Goal: Obtain resource: Obtain resource

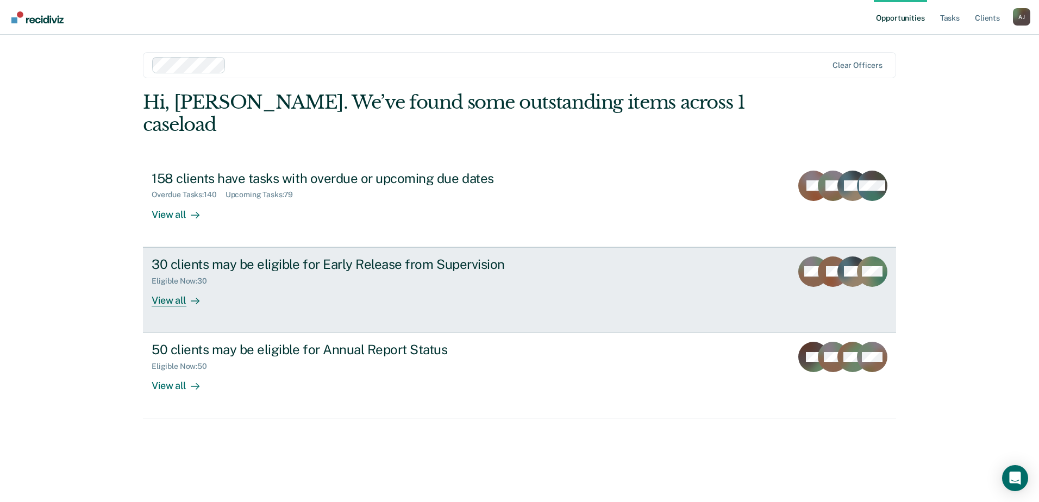
click at [240, 257] on div "30 clients may be eligible for Early Release from Supervision" at bounding box center [343, 265] width 382 height 16
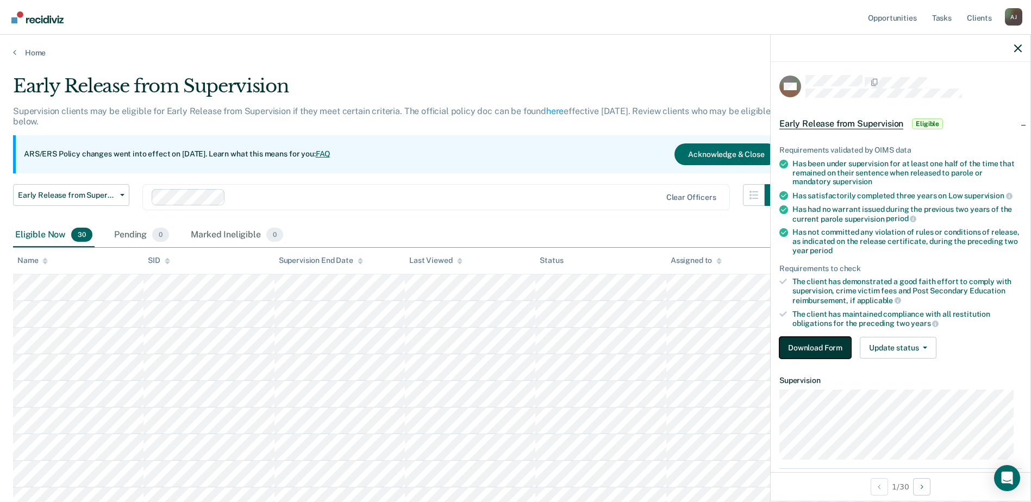
click at [823, 343] on button "Download Form" at bounding box center [815, 348] width 72 height 22
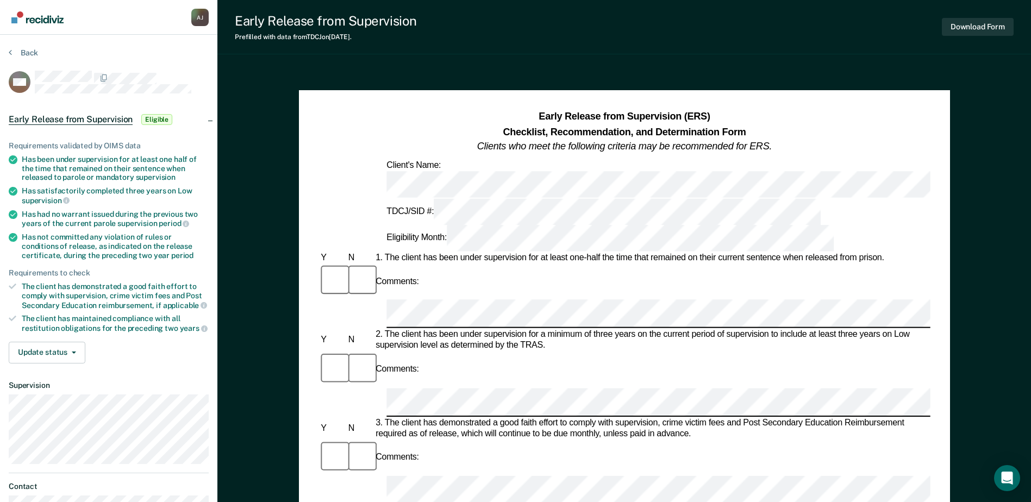
click at [3, 50] on section "Back MM Early Release from Supervision Eligible Requirements validated by OIMS …" at bounding box center [108, 286] width 217 height 503
click at [9, 50] on icon at bounding box center [10, 52] width 3 height 9
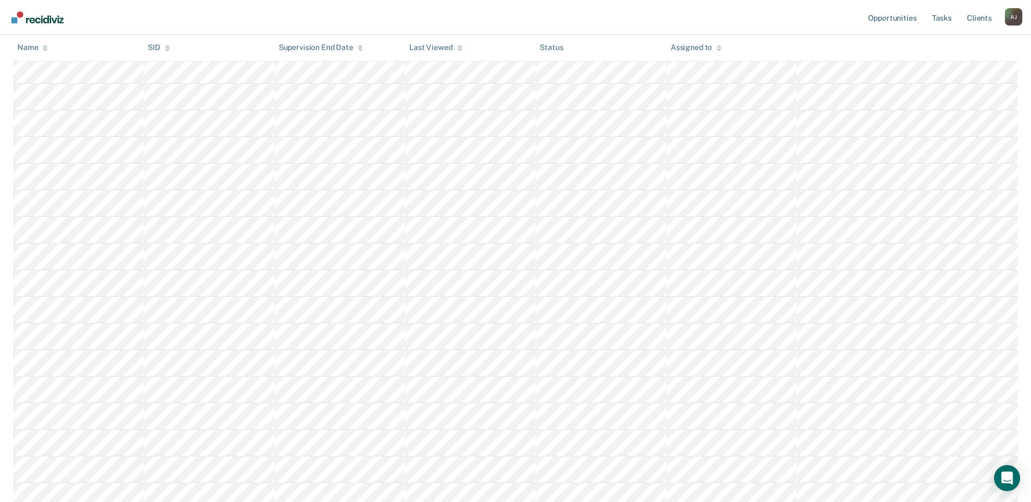
scroll to position [109, 0]
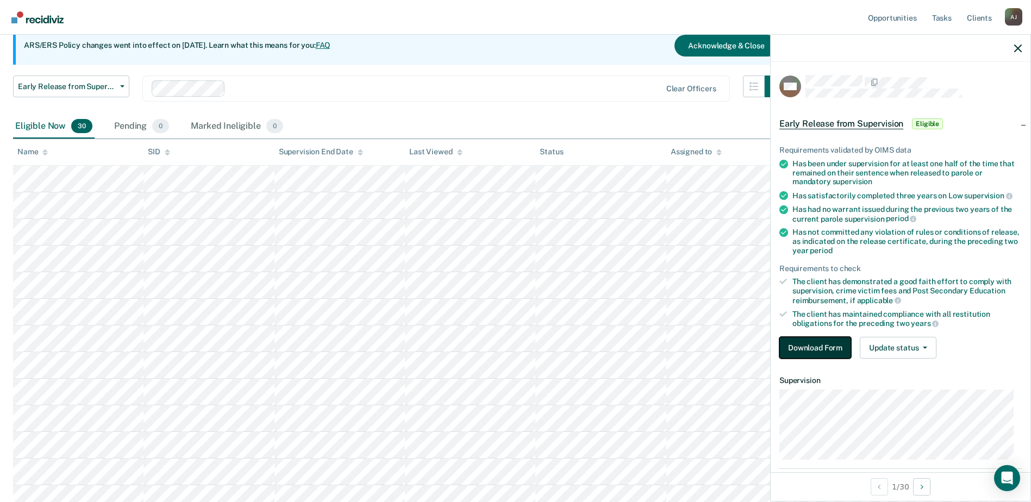
click at [806, 349] on button "Download Form" at bounding box center [815, 348] width 72 height 22
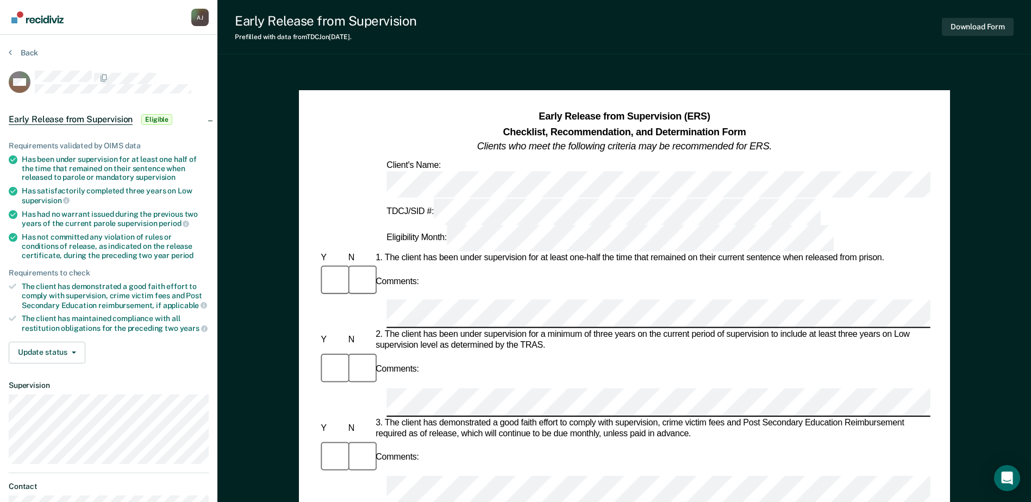
click at [129, 178] on div "Has been under supervision for at least one half of the time that remained on t…" at bounding box center [115, 168] width 187 height 27
click at [75, 353] on button "Update status" at bounding box center [47, 353] width 77 height 22
click at [132, 350] on div "Update status Mark Pending Mark Ineligible" at bounding box center [109, 353] width 200 height 22
click at [386, 300] on div at bounding box center [939, 314] width 1110 height 29
click at [89, 186] on div "Has satisfactorily completed three years on Low supervision" at bounding box center [115, 195] width 187 height 18
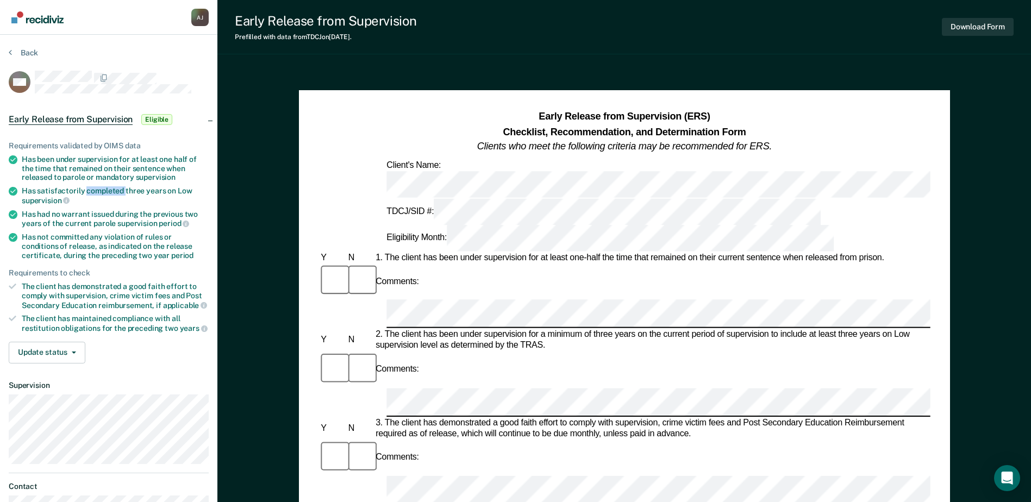
click at [95, 181] on ul "Requirements validated by OIMS data Has been under supervision for at least one…" at bounding box center [109, 237] width 200 height 192
drag, startPoint x: 95, startPoint y: 181, endPoint x: 103, endPoint y: 171, distance: 12.4
click at [103, 171] on div "Has been under supervision for at least one half of the time that remained on t…" at bounding box center [115, 168] width 187 height 27
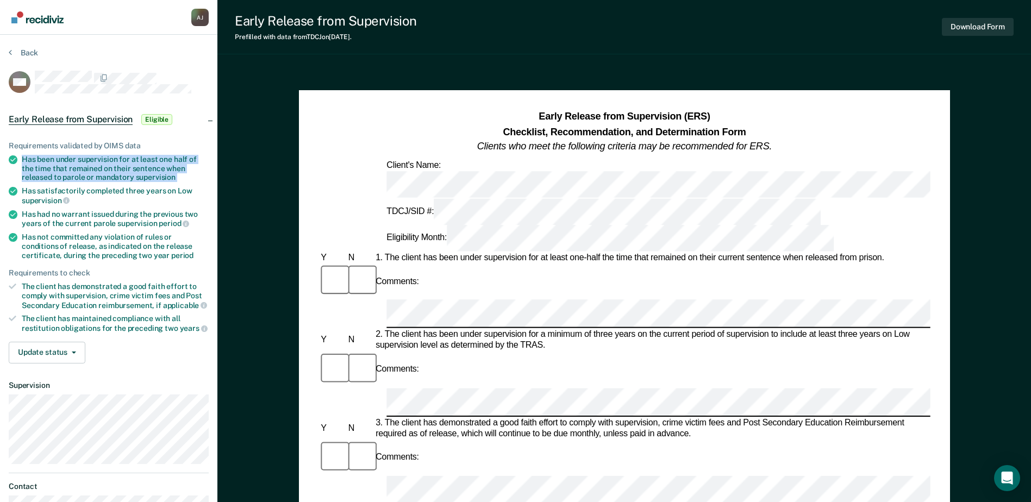
copy ul "Has been under supervision for at least one half of the time that remained on t…"
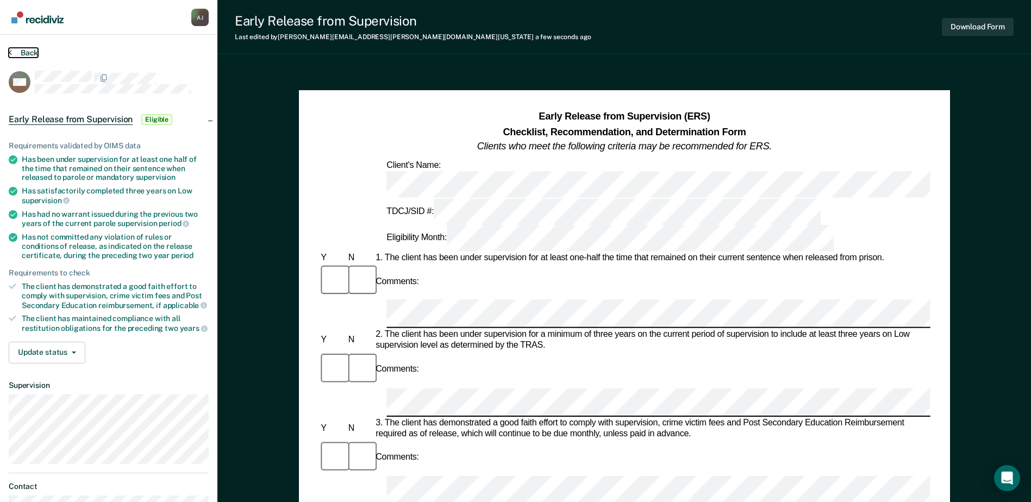
click at [29, 50] on button "Back" at bounding box center [23, 53] width 29 height 10
